Goal: Task Accomplishment & Management: Complete application form

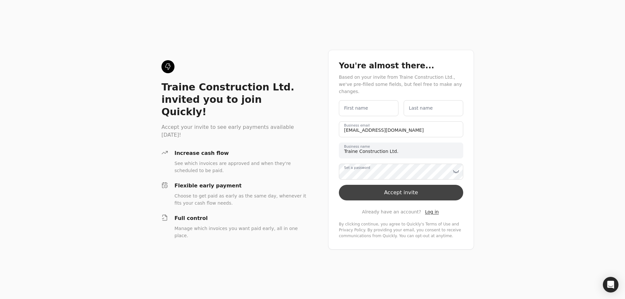
click at [354, 192] on button "Accept invite" at bounding box center [401, 193] width 124 height 16
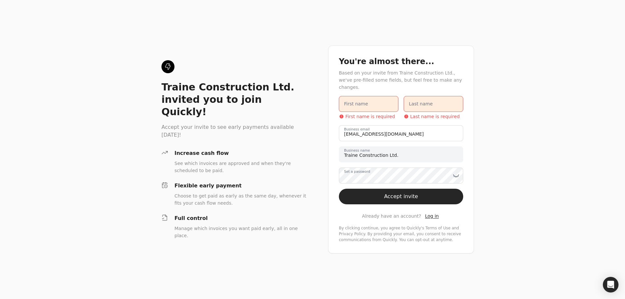
click at [351, 103] on label "First name" at bounding box center [356, 104] width 24 height 7
click at [351, 103] on name "First name" at bounding box center [369, 104] width 60 height 16
type name "Traine"
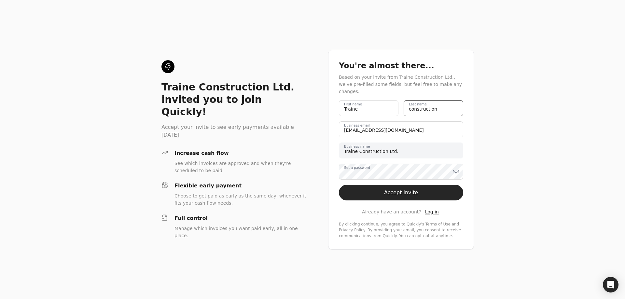
type name "Construction"
click at [458, 168] on icon at bounding box center [456, 171] width 7 height 7
click at [406, 187] on button "Accept invite" at bounding box center [401, 193] width 124 height 16
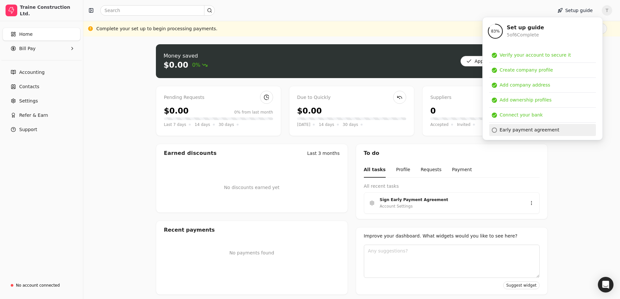
click at [515, 130] on div "Early payment agreement" at bounding box center [530, 130] width 60 height 7
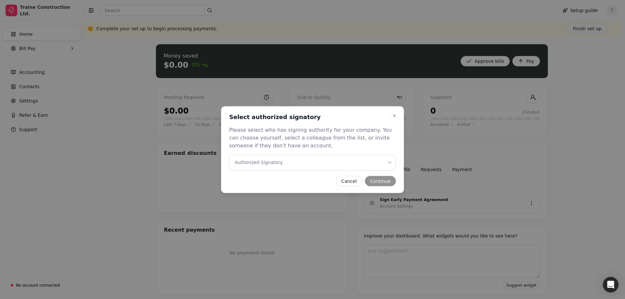
click at [390, 162] on icon "button" at bounding box center [389, 162] width 7 height 7
click at [384, 183] on button "Continue" at bounding box center [380, 181] width 31 height 10
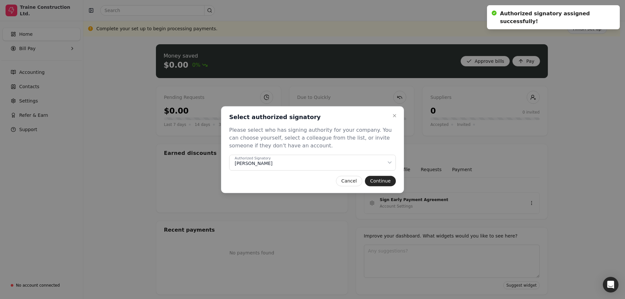
click at [382, 184] on button "Continue" at bounding box center [380, 181] width 31 height 10
click at [394, 114] on icon "button" at bounding box center [394, 115] width 5 height 5
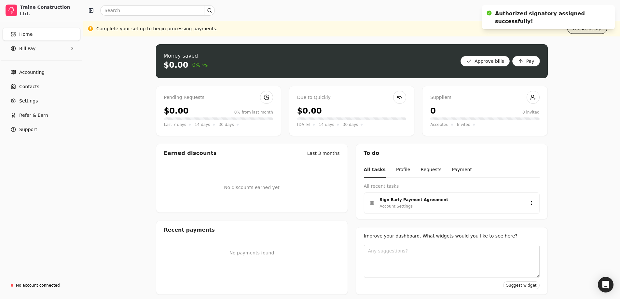
click at [585, 30] on button "Finish set up" at bounding box center [587, 28] width 40 height 10
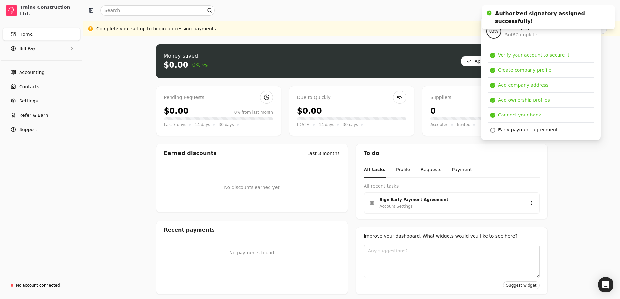
click at [587, 149] on div "Money saved $0.00 0% Approve bills Pay Pending Requests $0.00 0% from last mont…" at bounding box center [351, 169] width 537 height 266
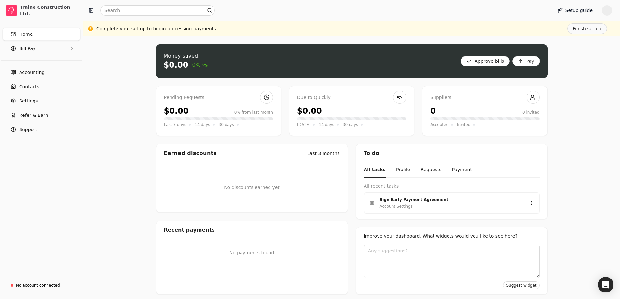
click at [611, 11] on span "T" at bounding box center [607, 10] width 10 height 10
click at [573, 49] on span "Sign Out" at bounding box center [567, 49] width 20 height 7
